Goal: Task Accomplishment & Management: Use online tool/utility

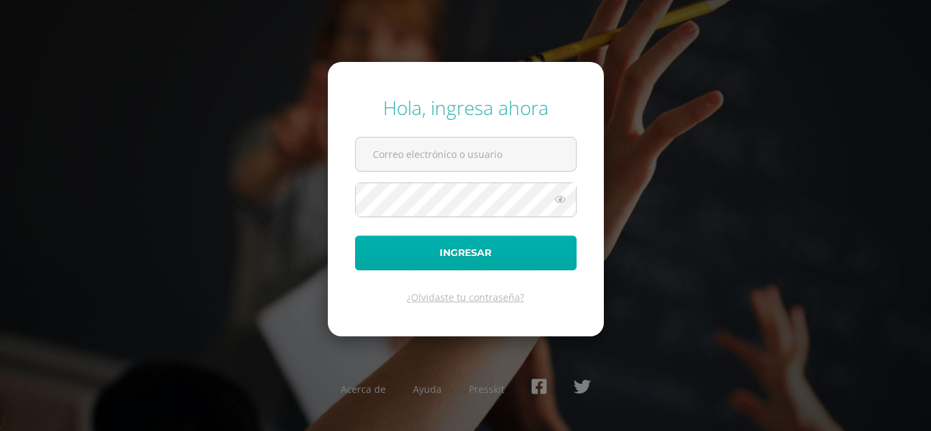
type input "[EMAIL_ADDRESS][DOMAIN_NAME]"
click at [457, 249] on button "Ingresar" at bounding box center [465, 253] width 221 height 35
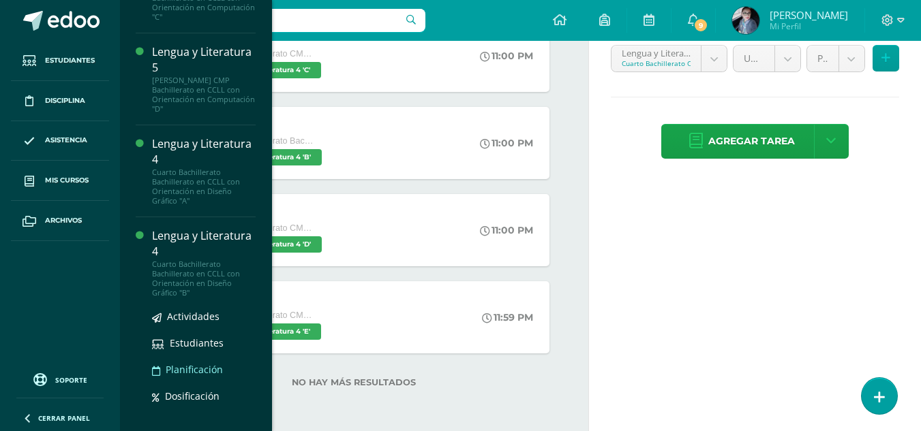
scroll to position [643, 0]
click at [178, 228] on div "Lengua y Literatura 4" at bounding box center [204, 243] width 104 height 31
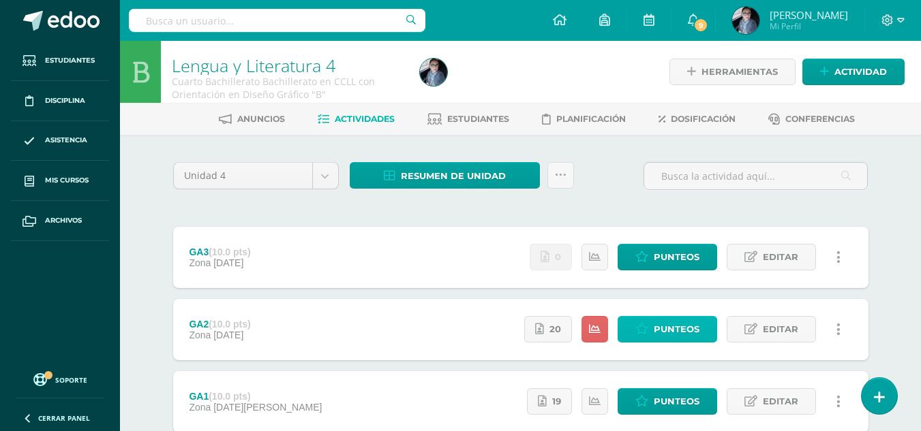
click at [694, 330] on span "Punteos" at bounding box center [677, 329] width 46 height 25
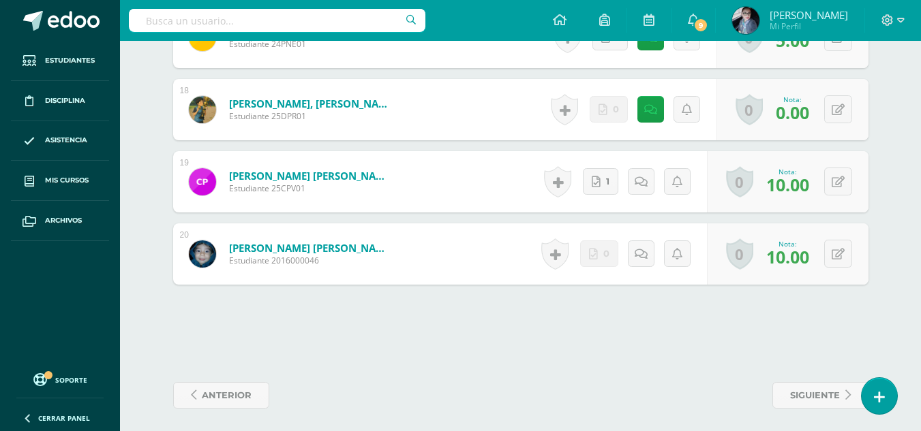
scroll to position [1567, 0]
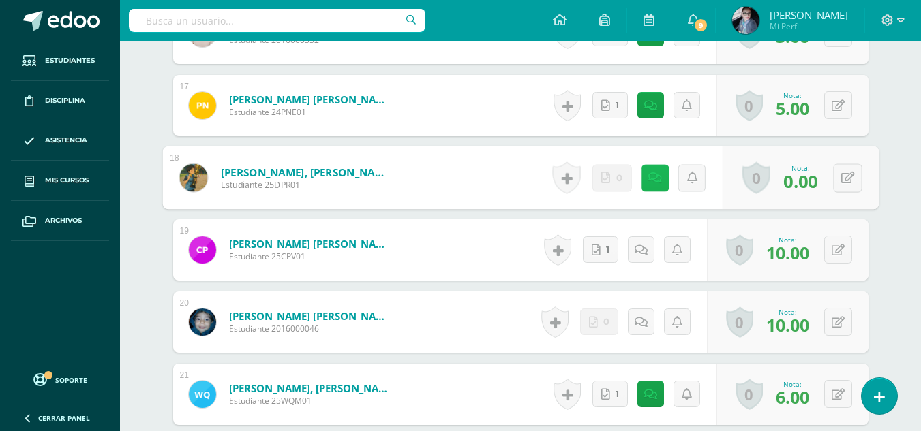
click at [649, 181] on icon at bounding box center [654, 178] width 14 height 12
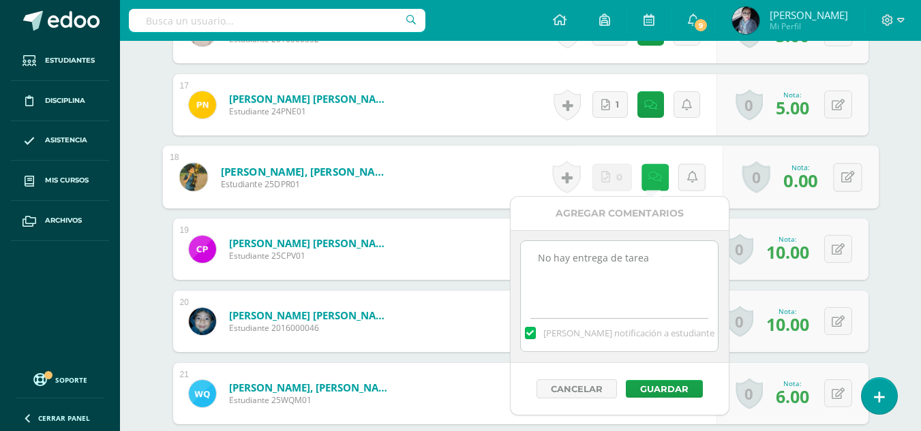
scroll to position [1569, 0]
click at [853, 181] on icon at bounding box center [847, 176] width 14 height 12
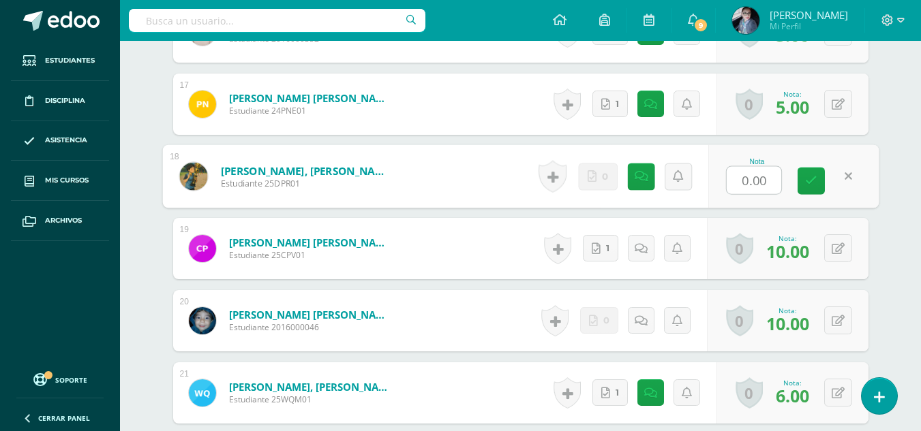
type input "5"
click at [798, 181] on link at bounding box center [810, 181] width 27 height 27
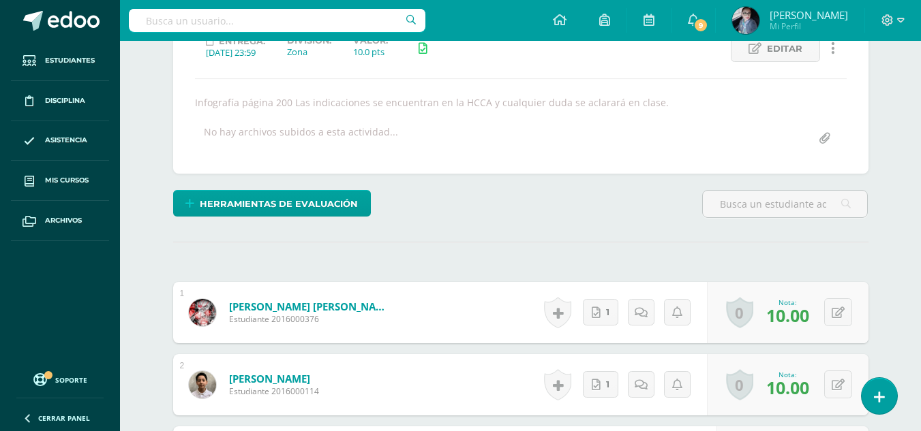
scroll to position [477, 0]
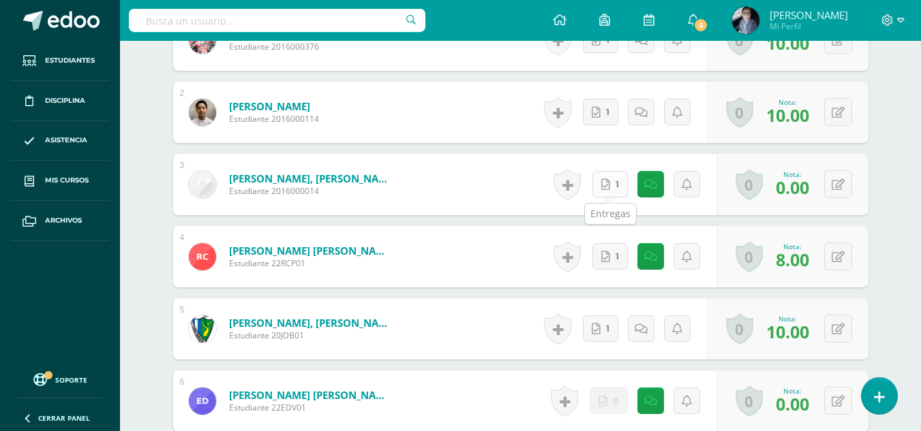
click at [613, 189] on link "1" at bounding box center [609, 184] width 35 height 27
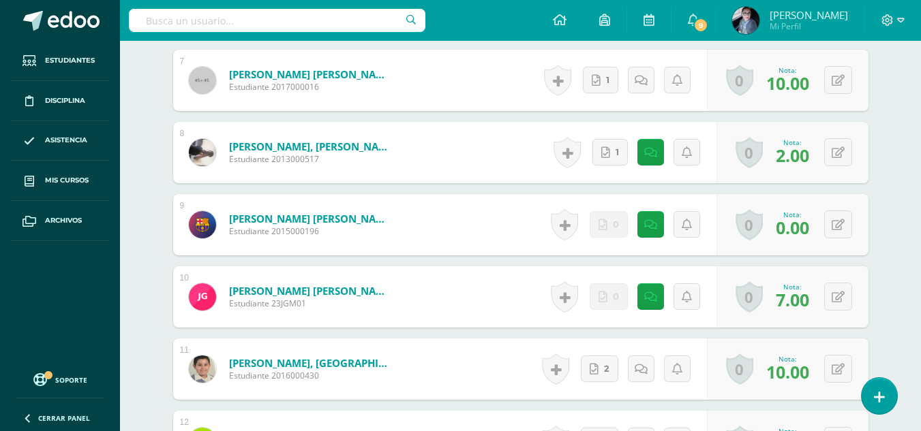
scroll to position [954, 0]
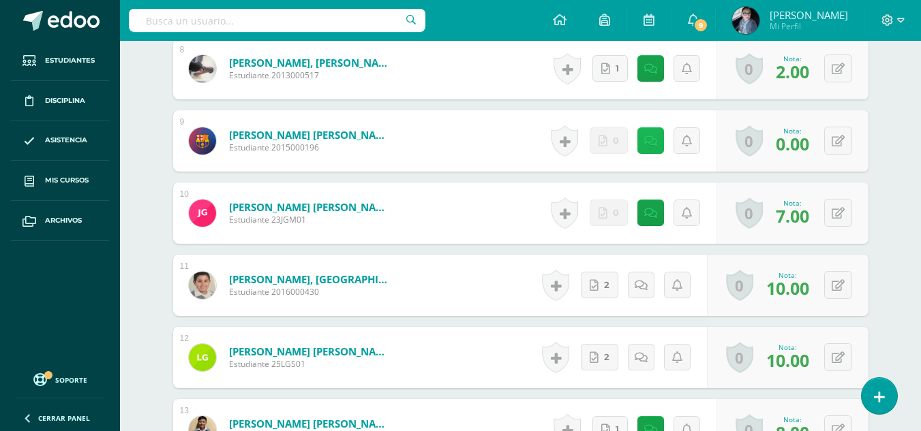
click at [659, 149] on link at bounding box center [650, 140] width 27 height 27
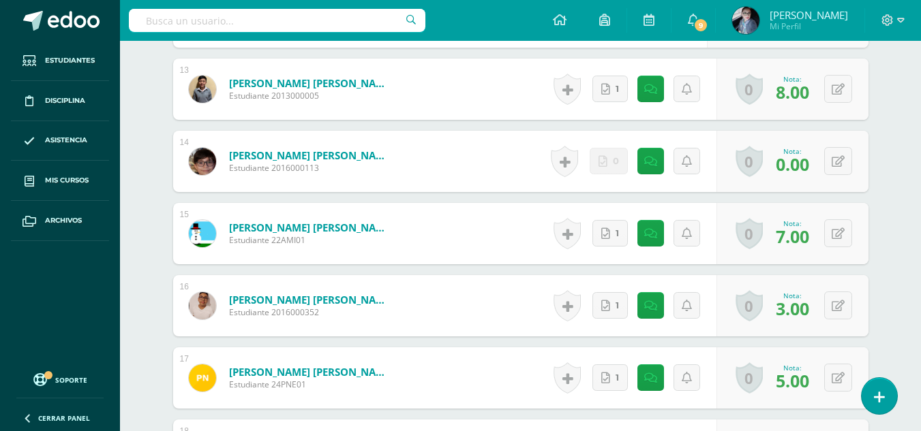
scroll to position [1363, 0]
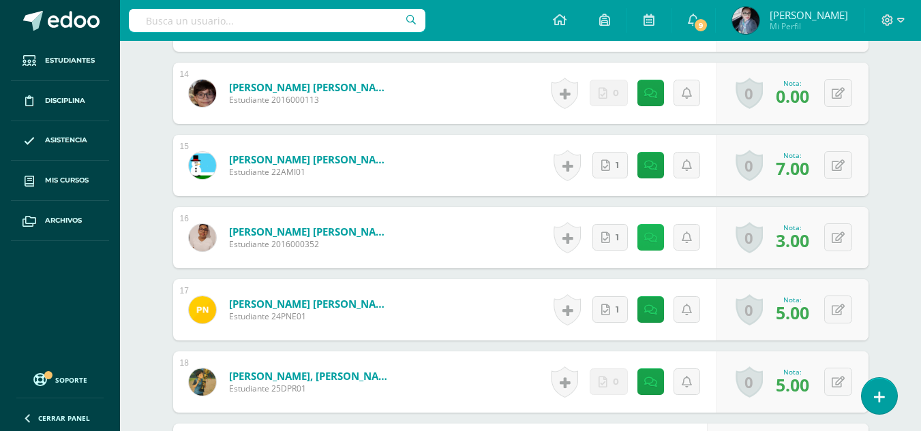
click at [653, 230] on link at bounding box center [650, 237] width 27 height 27
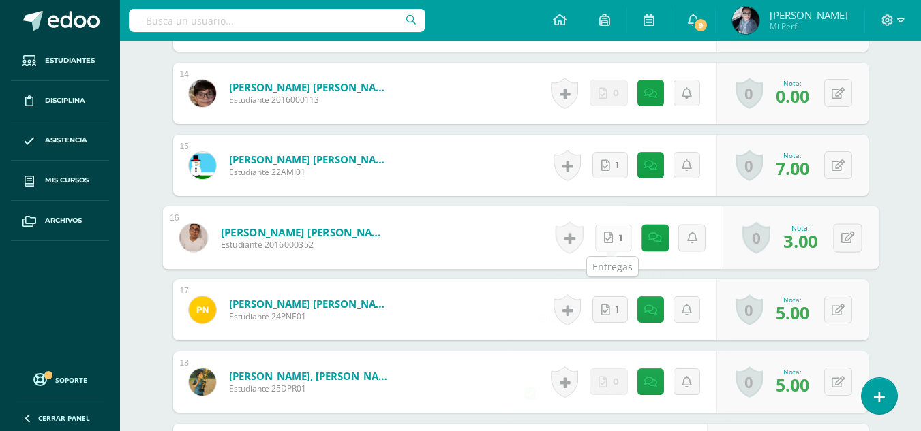
click at [607, 241] on icon at bounding box center [608, 238] width 9 height 12
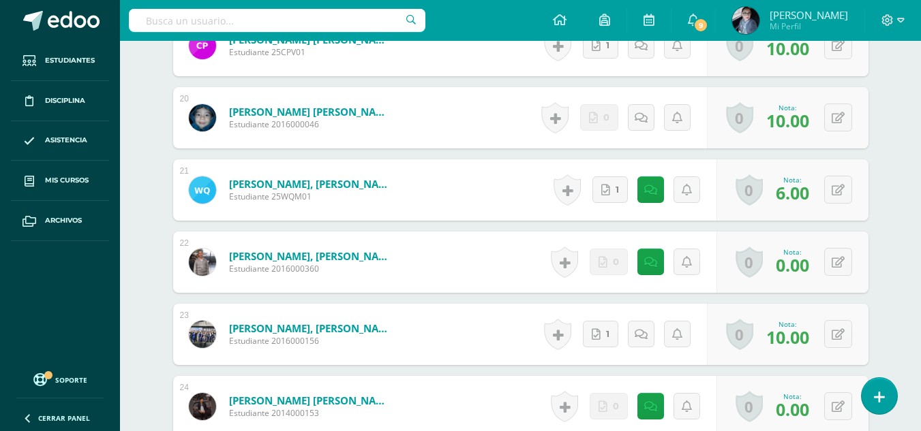
scroll to position [2584, 0]
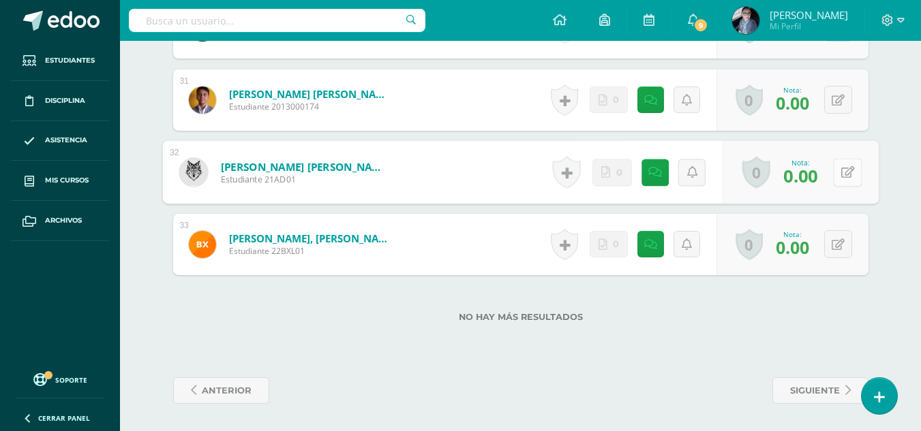
click at [844, 172] on button at bounding box center [847, 172] width 29 height 29
type input "10"
click at [814, 176] on icon at bounding box center [811, 177] width 12 height 12
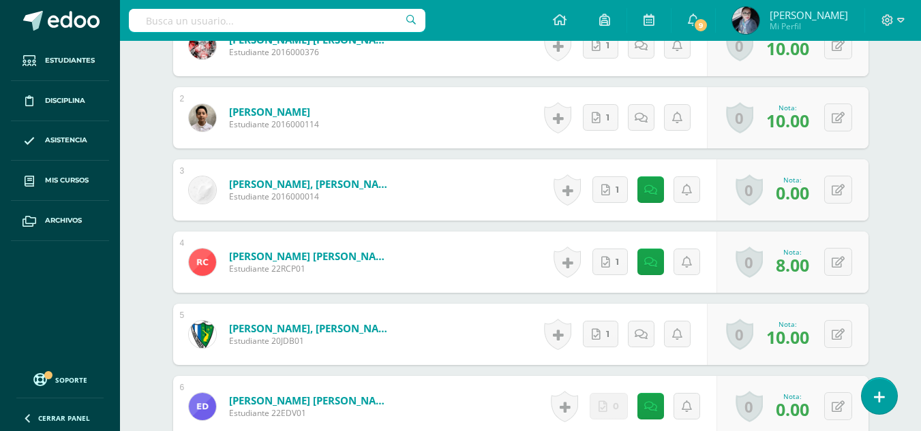
scroll to position [0, 0]
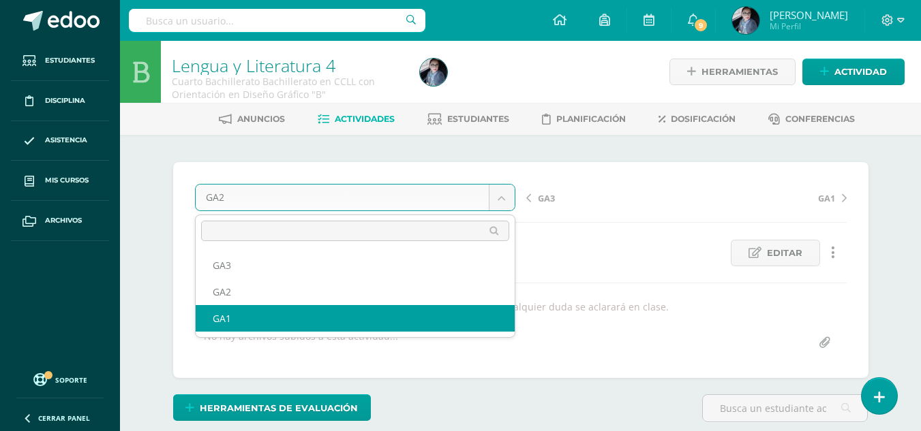
select select "/dashboard/teacher/grade-activity/178576/"
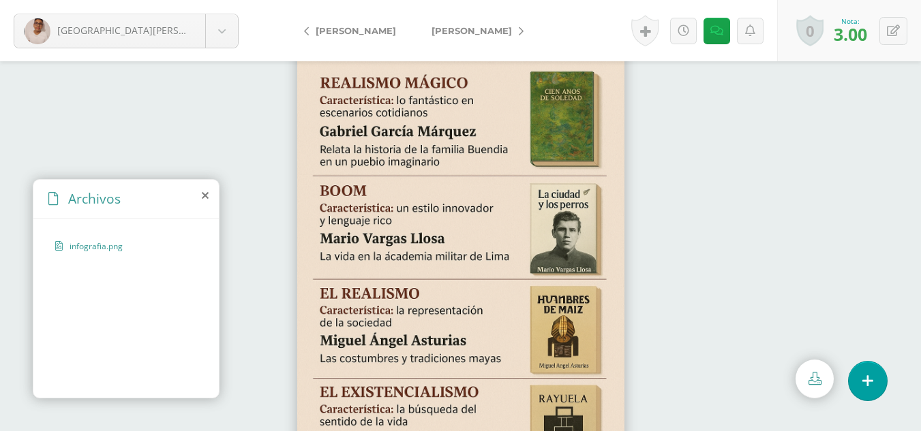
click at [354, 27] on span "Morales, Angel" at bounding box center [356, 30] width 80 height 11
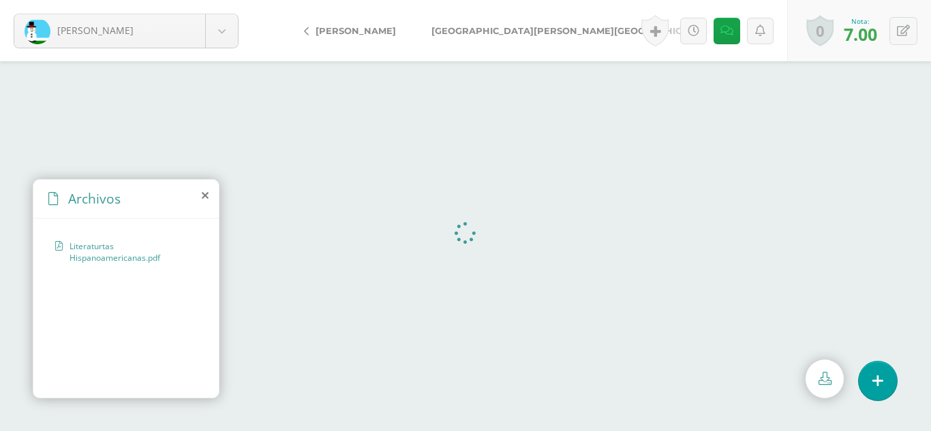
click at [450, 27] on span "Morataya, Hiram" at bounding box center [573, 30] width 285 height 11
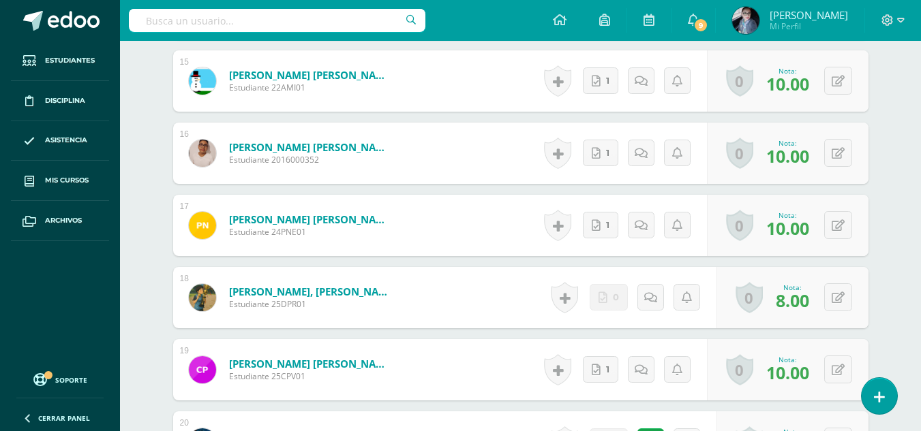
scroll to position [1587, 0]
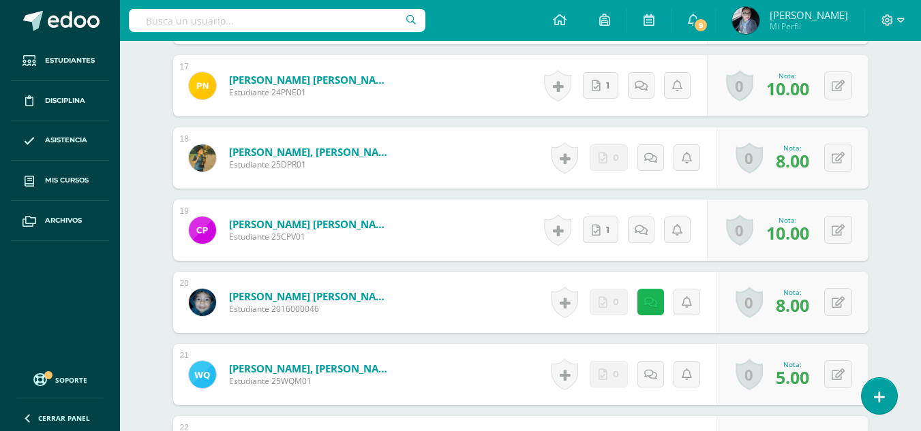
click at [653, 312] on link at bounding box center [650, 302] width 27 height 27
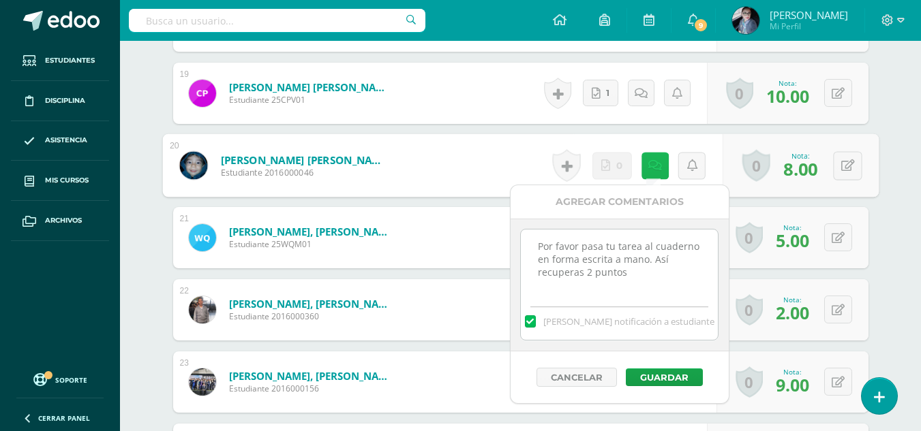
scroll to position [1723, 0]
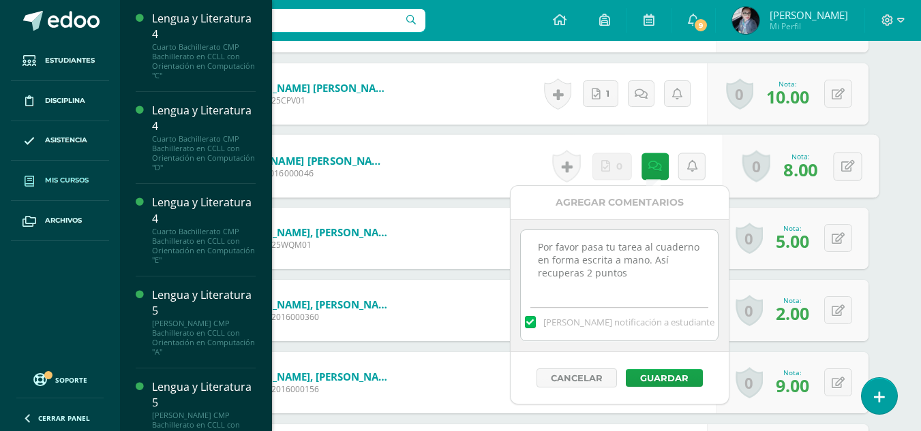
click at [89, 183] on span "Mis cursos" at bounding box center [67, 180] width 44 height 11
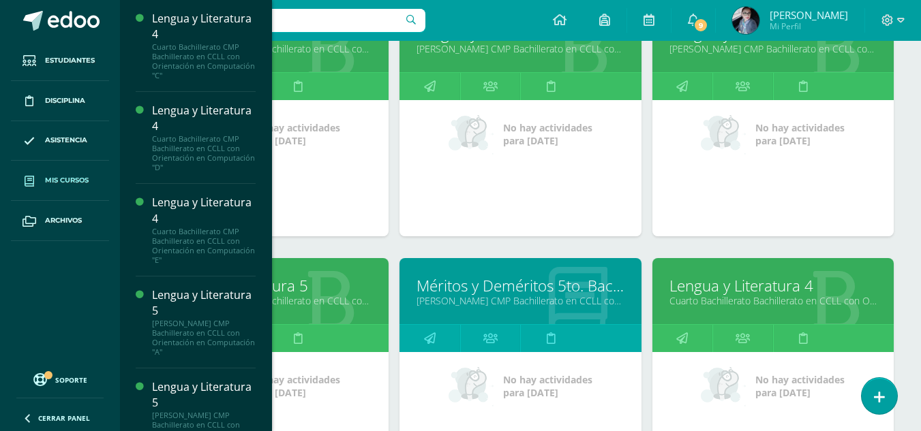
scroll to position [664, 0]
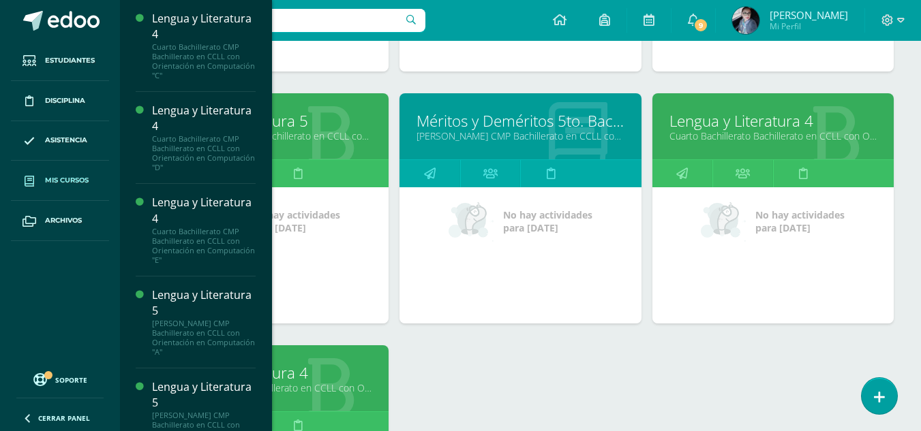
click at [326, 387] on link "Cuarto Bachillerato Bachillerato en CCLL con Orientación en Diseño Gráfico "B"" at bounding box center [267, 388] width 207 height 13
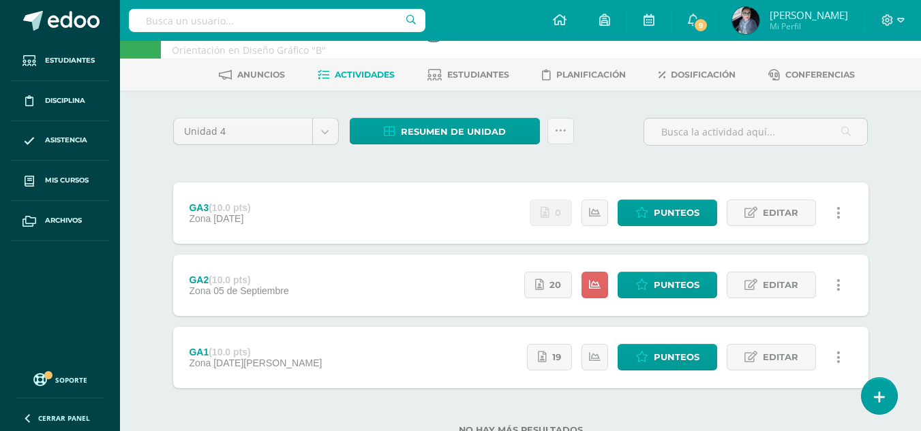
scroll to position [92, 0]
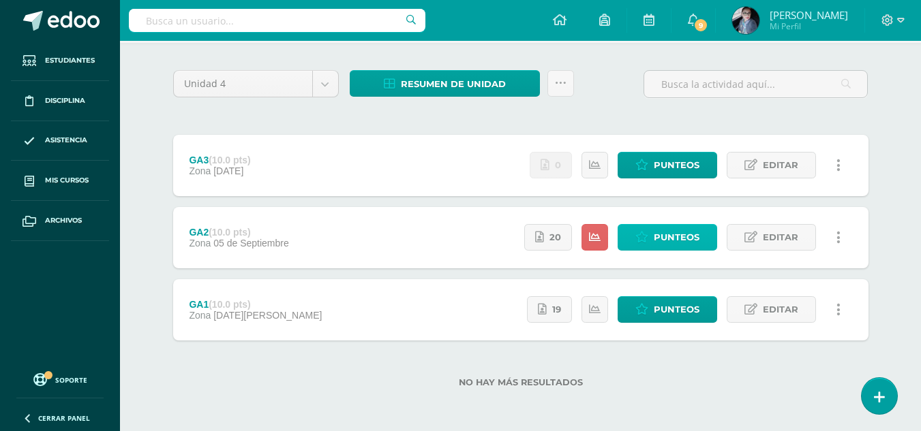
click at [679, 240] on span "Punteos" at bounding box center [677, 237] width 46 height 25
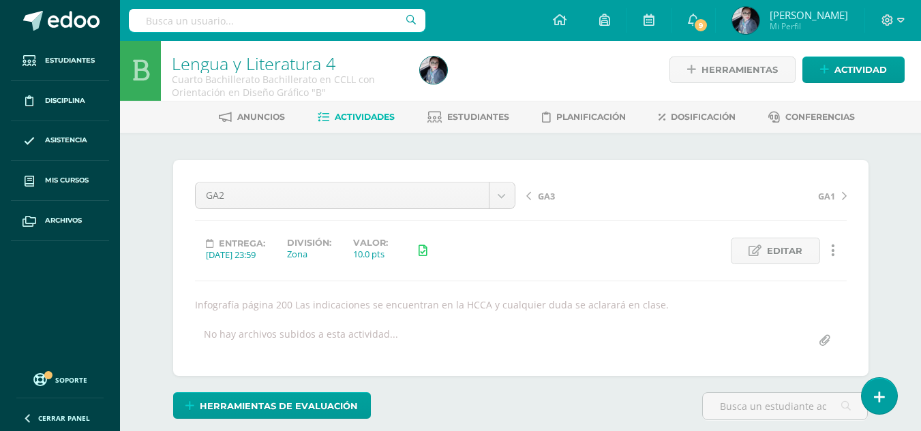
scroll to position [3, 0]
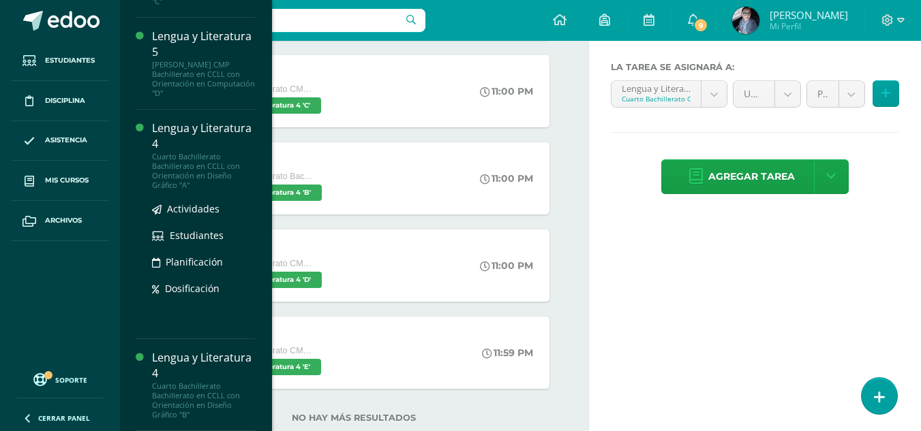
scroll to position [305, 0]
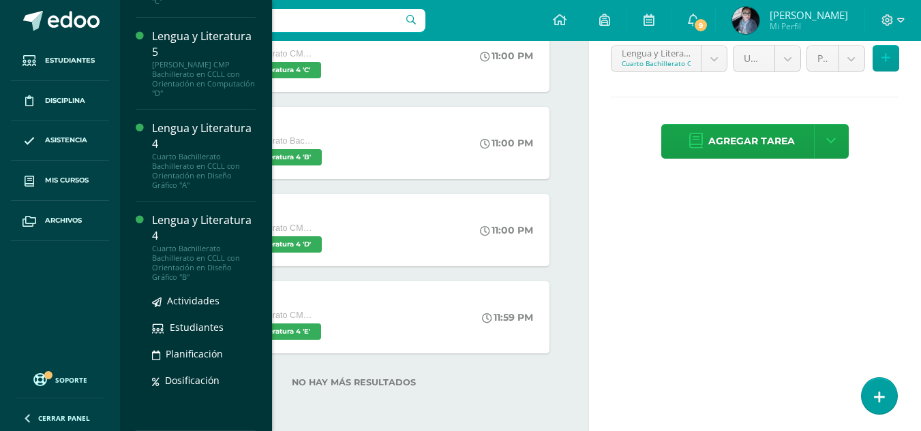
click at [198, 240] on div "Lengua y Literatura 4" at bounding box center [204, 228] width 104 height 31
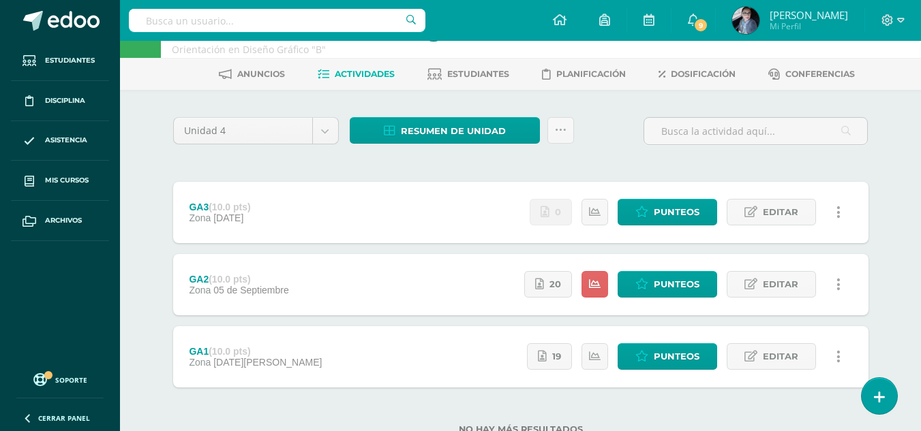
scroll to position [92, 0]
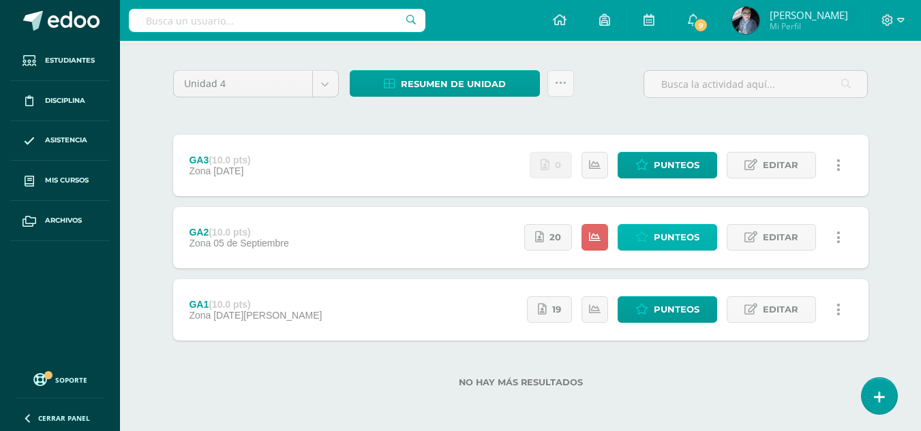
click at [677, 241] on span "Punteos" at bounding box center [677, 237] width 46 height 25
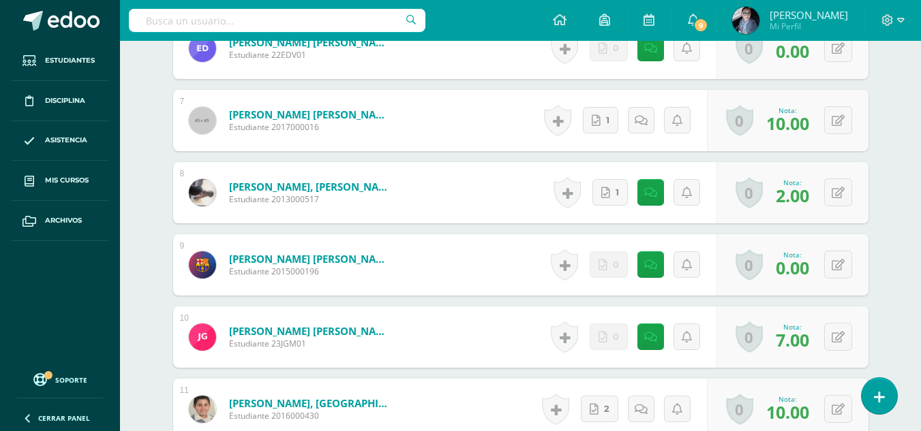
scroll to position [824, 0]
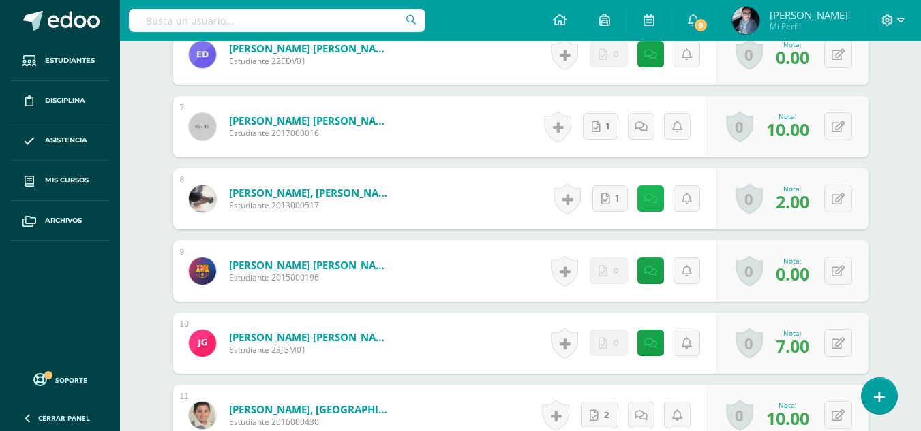
click at [650, 196] on icon at bounding box center [650, 200] width 13 height 12
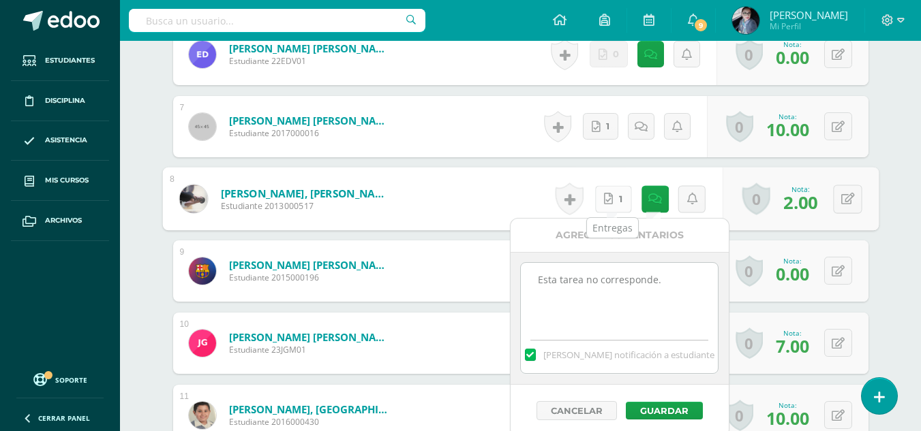
click at [611, 205] on link "1" at bounding box center [612, 198] width 37 height 27
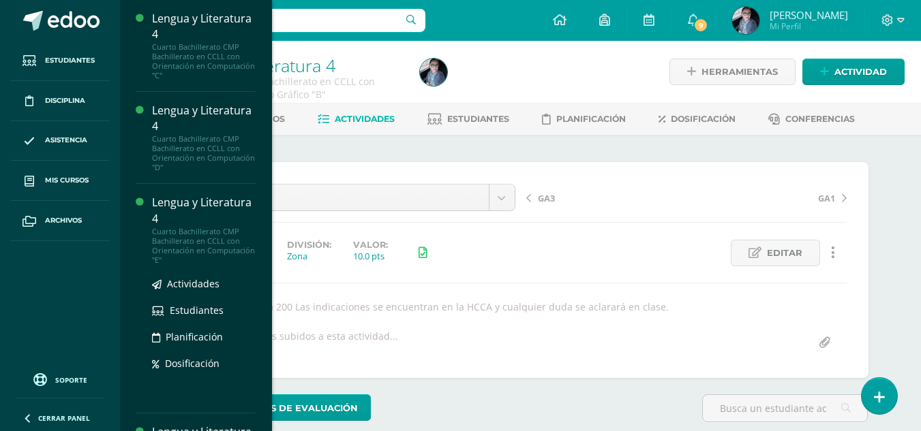
click at [196, 221] on div "Lengua y Literatura 4" at bounding box center [204, 210] width 104 height 31
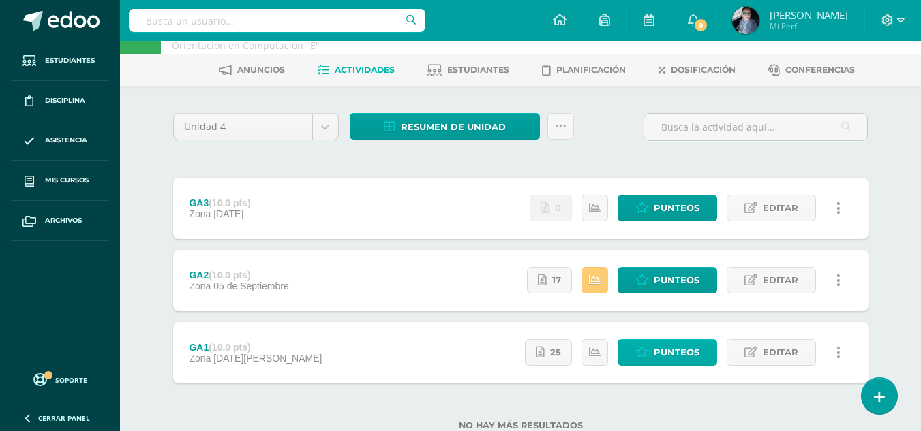
scroll to position [92, 0]
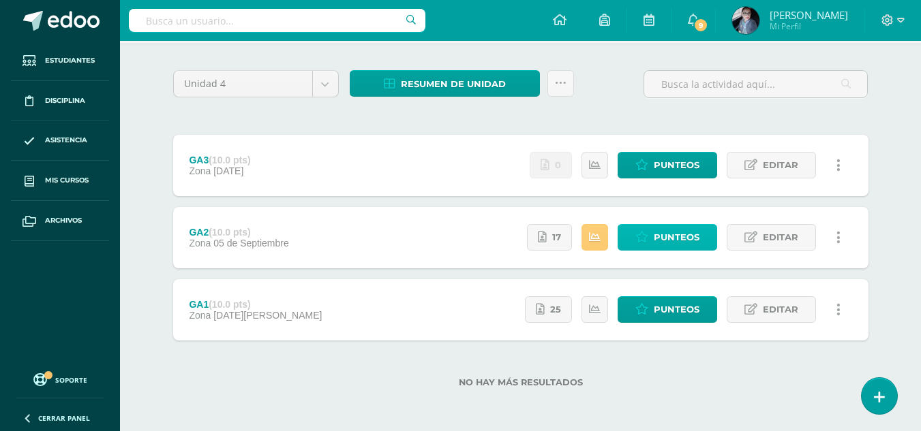
click at [683, 227] on span "Punteos" at bounding box center [677, 237] width 46 height 25
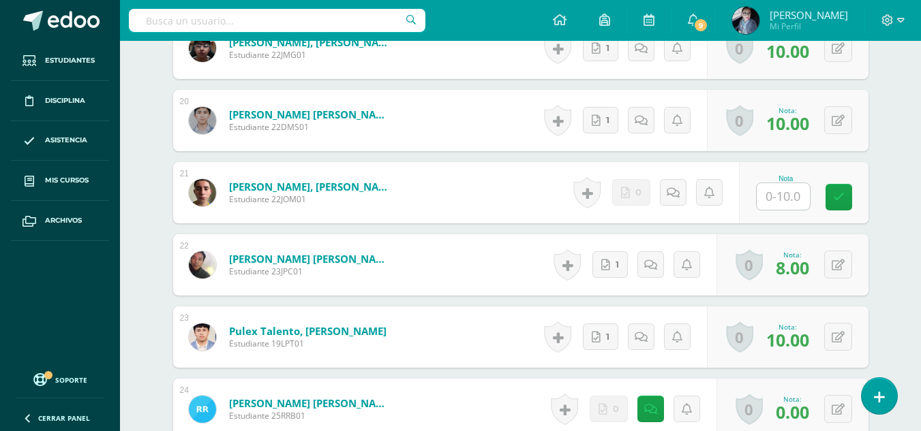
scroll to position [1774, 0]
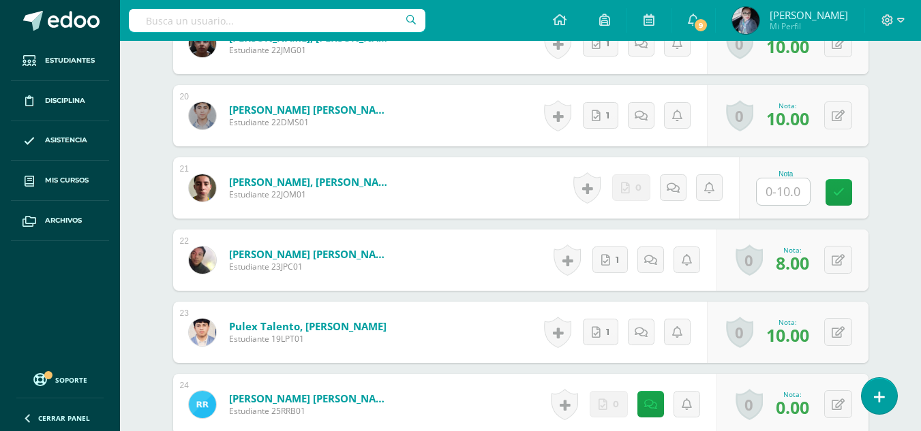
click at [795, 185] on input "text" at bounding box center [782, 192] width 53 height 27
type input "10"
click at [855, 194] on link at bounding box center [847, 192] width 27 height 27
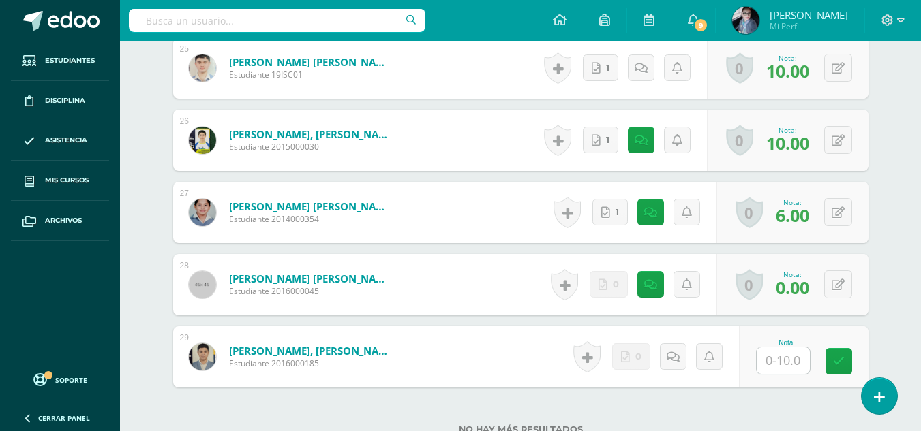
scroll to position [2295, 0]
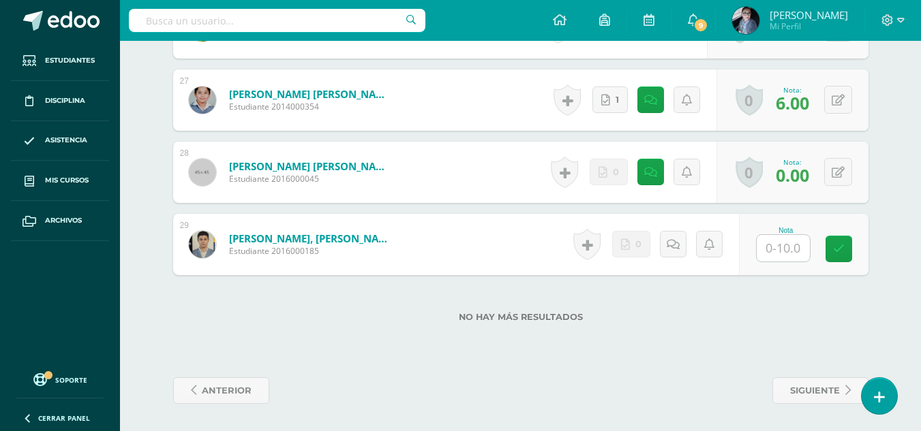
click at [782, 254] on input "text" at bounding box center [782, 248] width 53 height 27
type input "10"
click at [853, 256] on link at bounding box center [847, 249] width 27 height 27
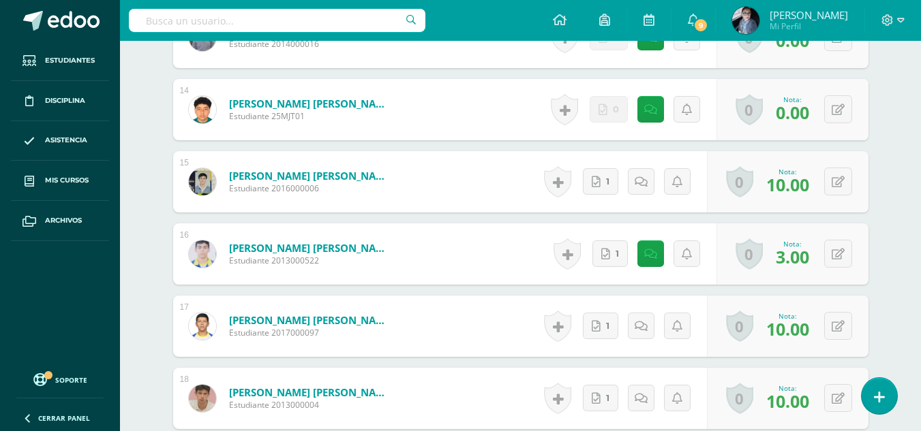
scroll to position [1341, 0]
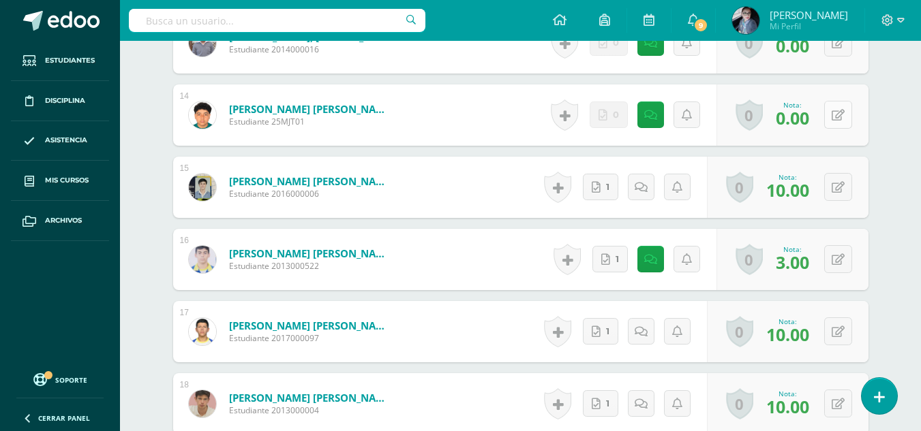
click at [841, 123] on button at bounding box center [838, 115] width 28 height 28
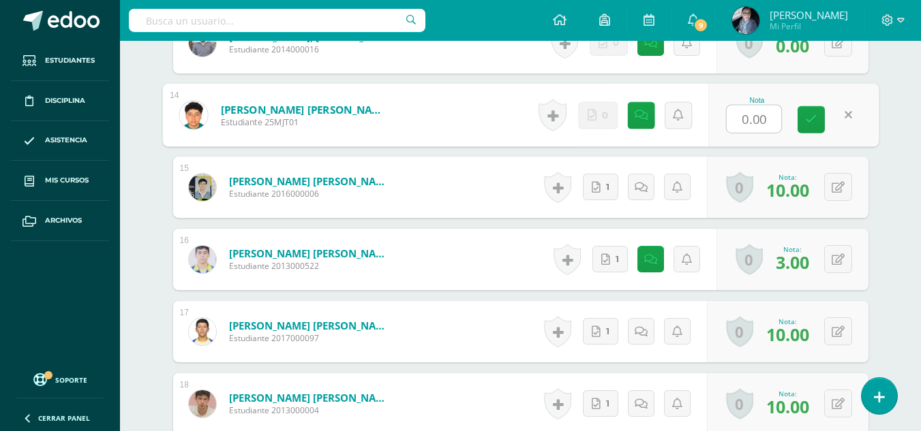
type input "5"
click at [820, 119] on link at bounding box center [810, 119] width 27 height 27
